Goal: Task Accomplishment & Management: Manage account settings

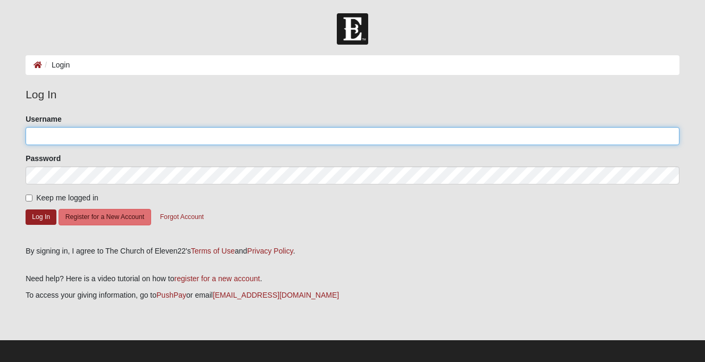
type input "jdamrow"
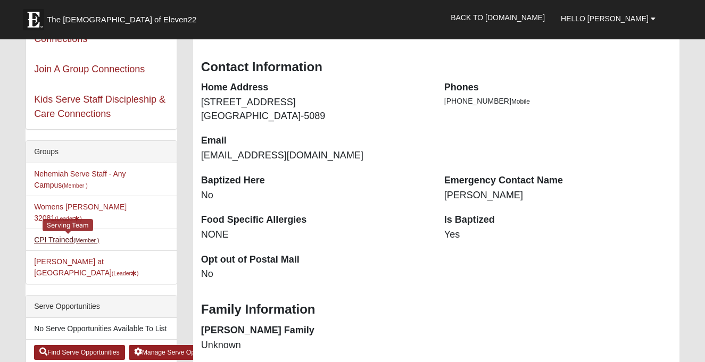
scroll to position [122, 0]
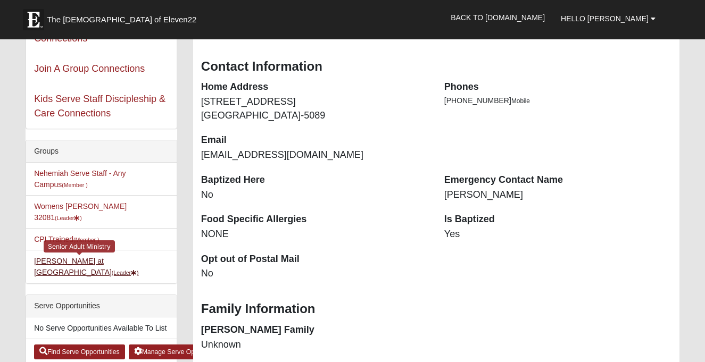
click at [84, 257] on link "Starling at Solana (Leader )" at bounding box center [86, 267] width 104 height 20
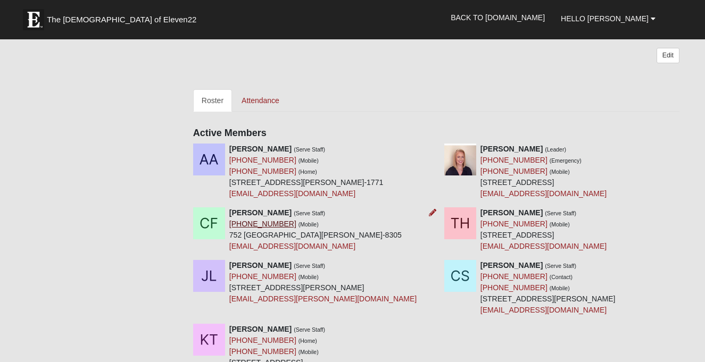
scroll to position [280, 0]
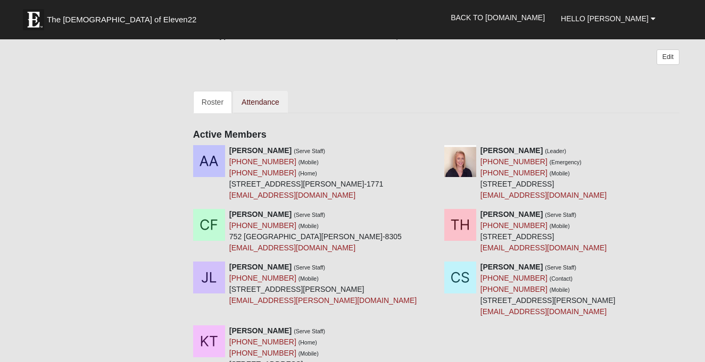
click at [268, 111] on link "Attendance" at bounding box center [260, 102] width 55 height 22
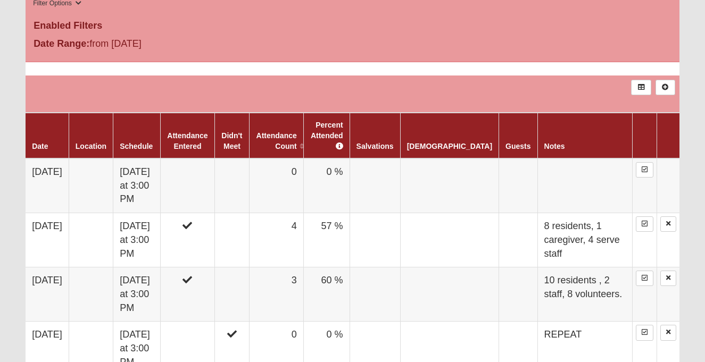
scroll to position [423, 0]
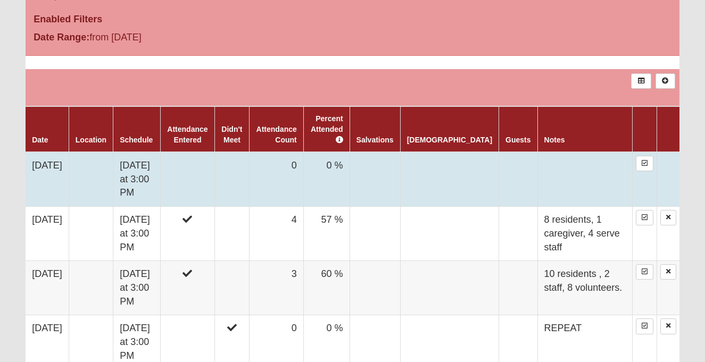
click at [350, 175] on td "0 %" at bounding box center [326, 179] width 46 height 55
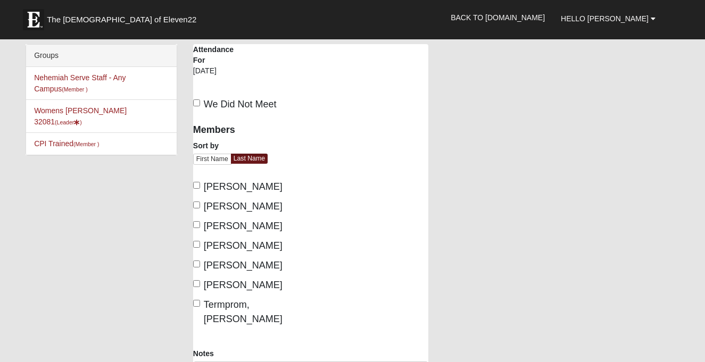
click at [201, 206] on label "[PERSON_NAME]" at bounding box center [237, 207] width 89 height 14
click at [200, 206] on input "[PERSON_NAME]" at bounding box center [196, 205] width 7 height 7
checkbox input "true"
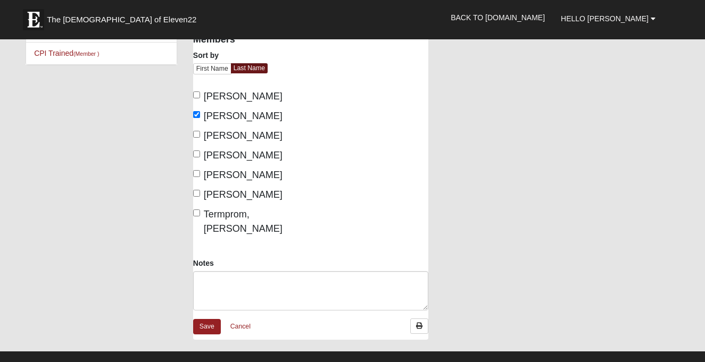
scroll to position [90, 0]
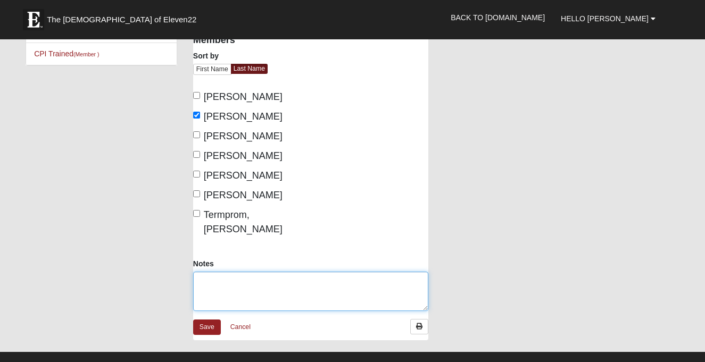
click at [210, 272] on textarea "Notes" at bounding box center [310, 291] width 235 height 39
click at [205, 272] on textarea "& residents, 1 family, 1 staff, 1 volunteer" at bounding box center [310, 291] width 235 height 39
type textarea "8 residents, 1 family, 1 staff, 1 volunteer"
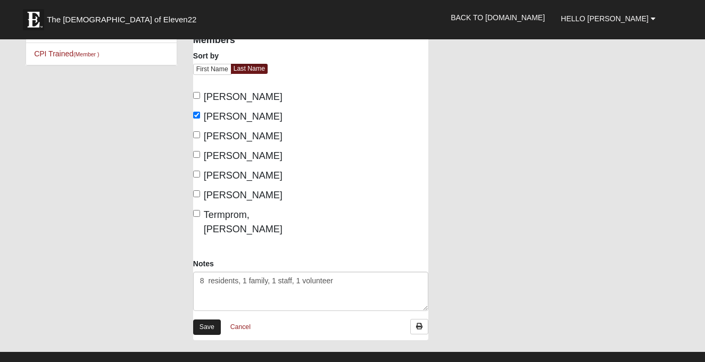
click at [210, 320] on link "Save" at bounding box center [207, 327] width 28 height 15
